Goal: Transaction & Acquisition: Purchase product/service

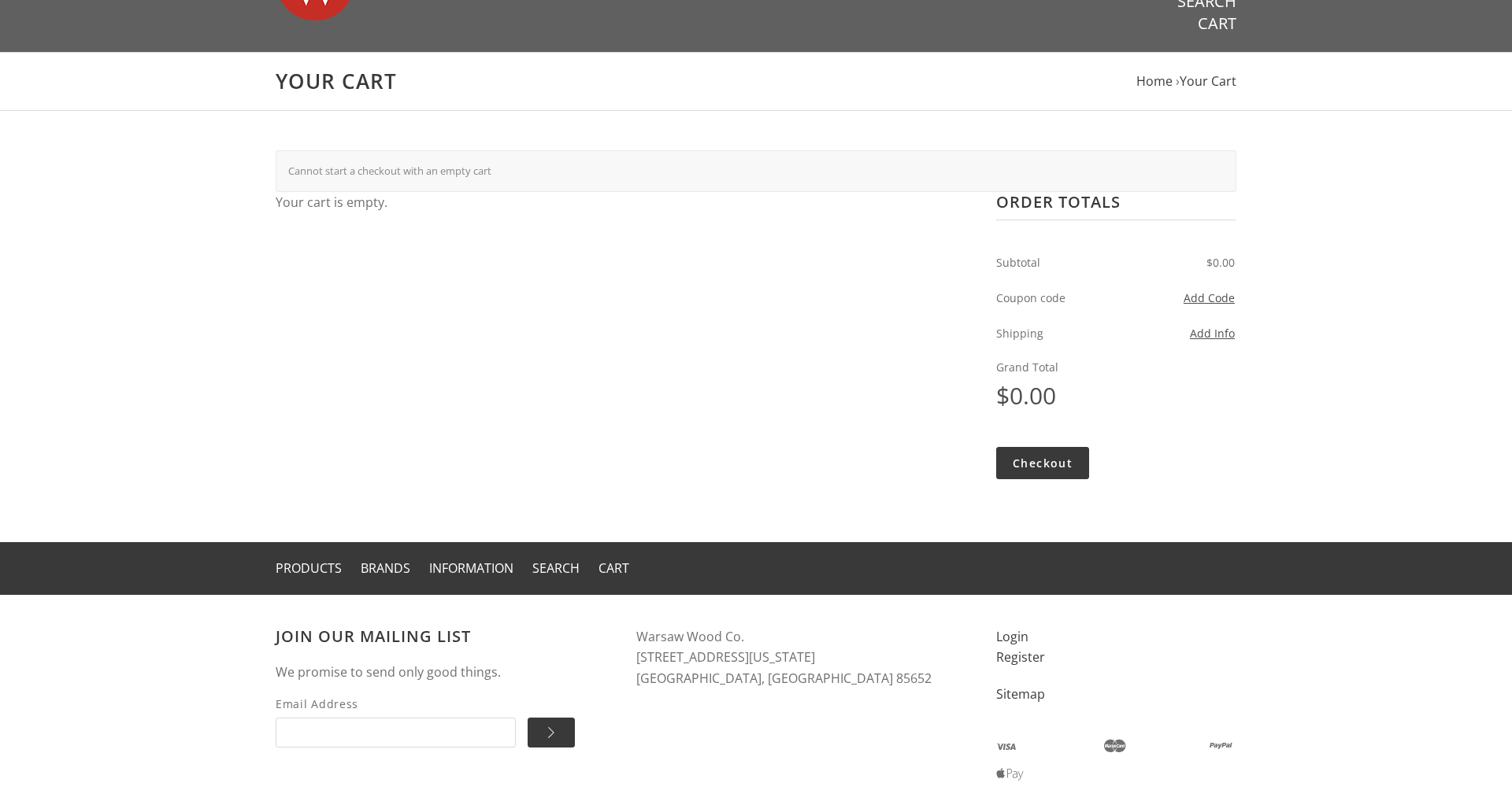
scroll to position [156, 0]
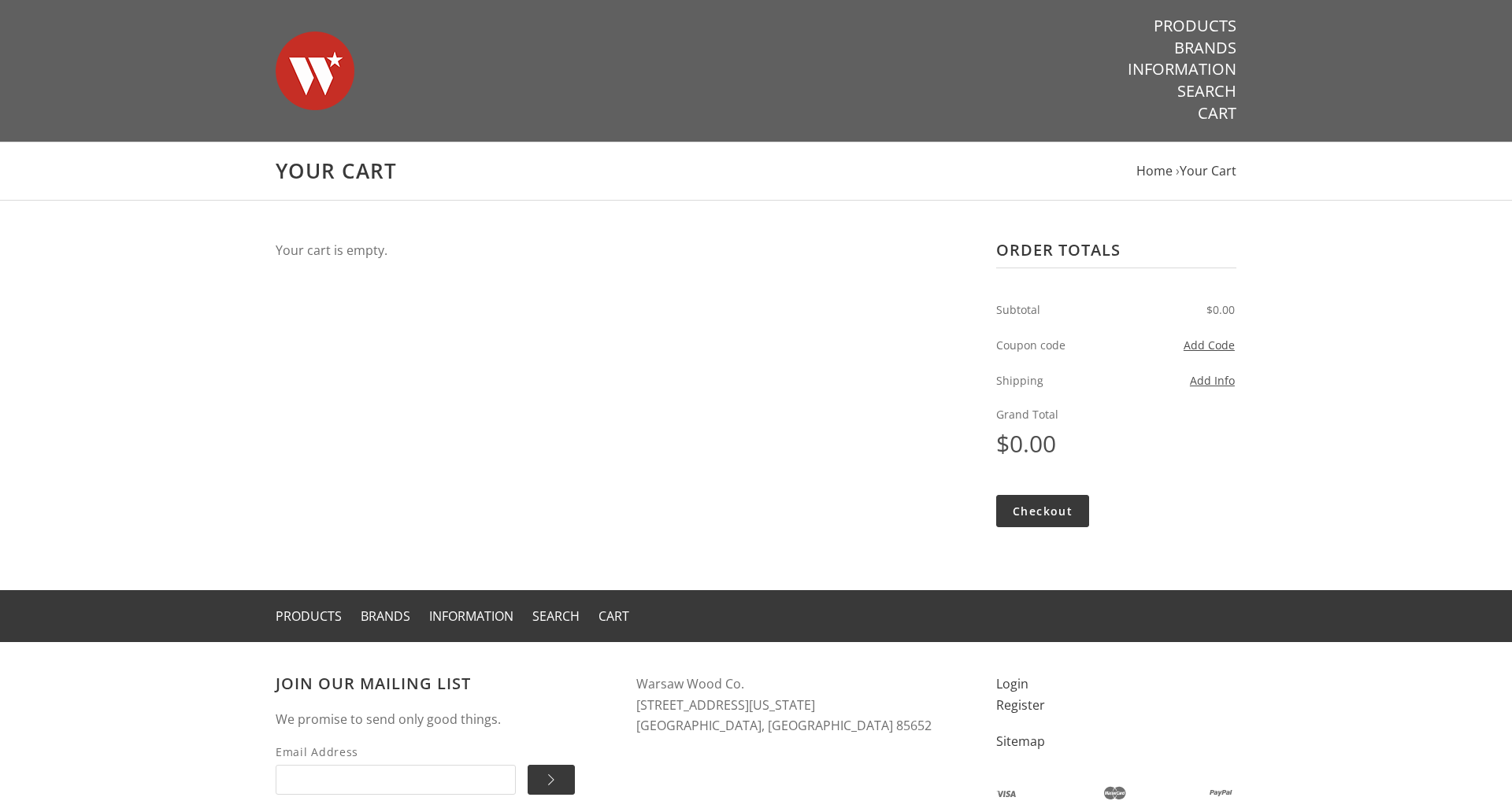
scroll to position [115, 0]
